Goal: Task Accomplishment & Management: Use online tool/utility

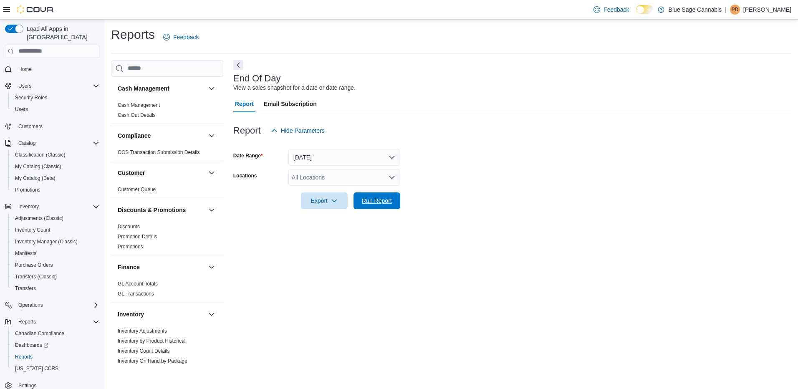
click at [361, 198] on span "Run Report" at bounding box center [377, 201] width 37 height 17
